Goal: Use online tool/utility: Utilize a website feature to perform a specific function

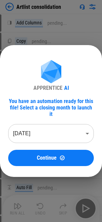
click at [32, 131] on body "Artlist consolidation Add Columns pending... Copy pending... Paste Values pendi…" at bounding box center [51, 111] width 102 height 222
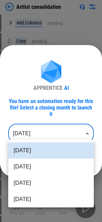
click at [35, 163] on li "[DATE]" at bounding box center [50, 167] width 85 height 16
type input "********"
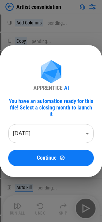
click at [40, 150] on button "Continue" at bounding box center [50, 158] width 85 height 16
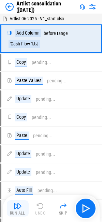
click at [22, 204] on button "Run All" at bounding box center [18, 209] width 22 height 16
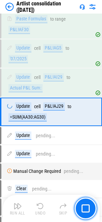
scroll to position [983, 0]
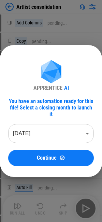
click at [30, 139] on body "Artlist consolidation Add Columns pending... Copy pending... Paste Values pendi…" at bounding box center [51, 111] width 102 height 222
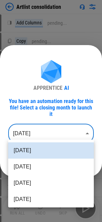
click at [22, 160] on li "[DATE]" at bounding box center [50, 167] width 85 height 16
type input "********"
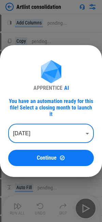
click at [23, 155] on div "Continue" at bounding box center [50, 158] width 69 height 6
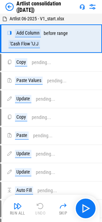
click at [8, 7] on img at bounding box center [9, 7] width 8 height 8
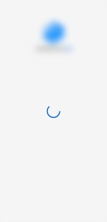
click at [8, 21] on div at bounding box center [53, 111] width 107 height 222
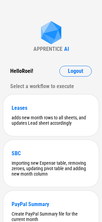
scroll to position [207, 0]
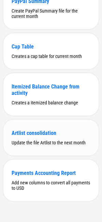
click at [71, 125] on div "Artlist consolidation Update the file Artlist to the next month" at bounding box center [50, 138] width 95 height 36
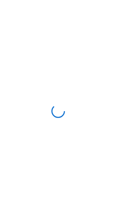
scroll to position [0, 0]
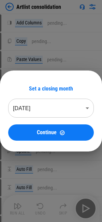
click at [37, 106] on body "Artlist consolidation Add Columns pending... Copy pending... Paste Values pendi…" at bounding box center [51, 111] width 102 height 222
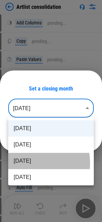
click at [30, 163] on li "[DATE]" at bounding box center [50, 161] width 85 height 16
type input "********"
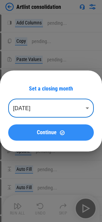
click at [32, 139] on button "Continue" at bounding box center [50, 133] width 85 height 16
